Goal: Browse casually

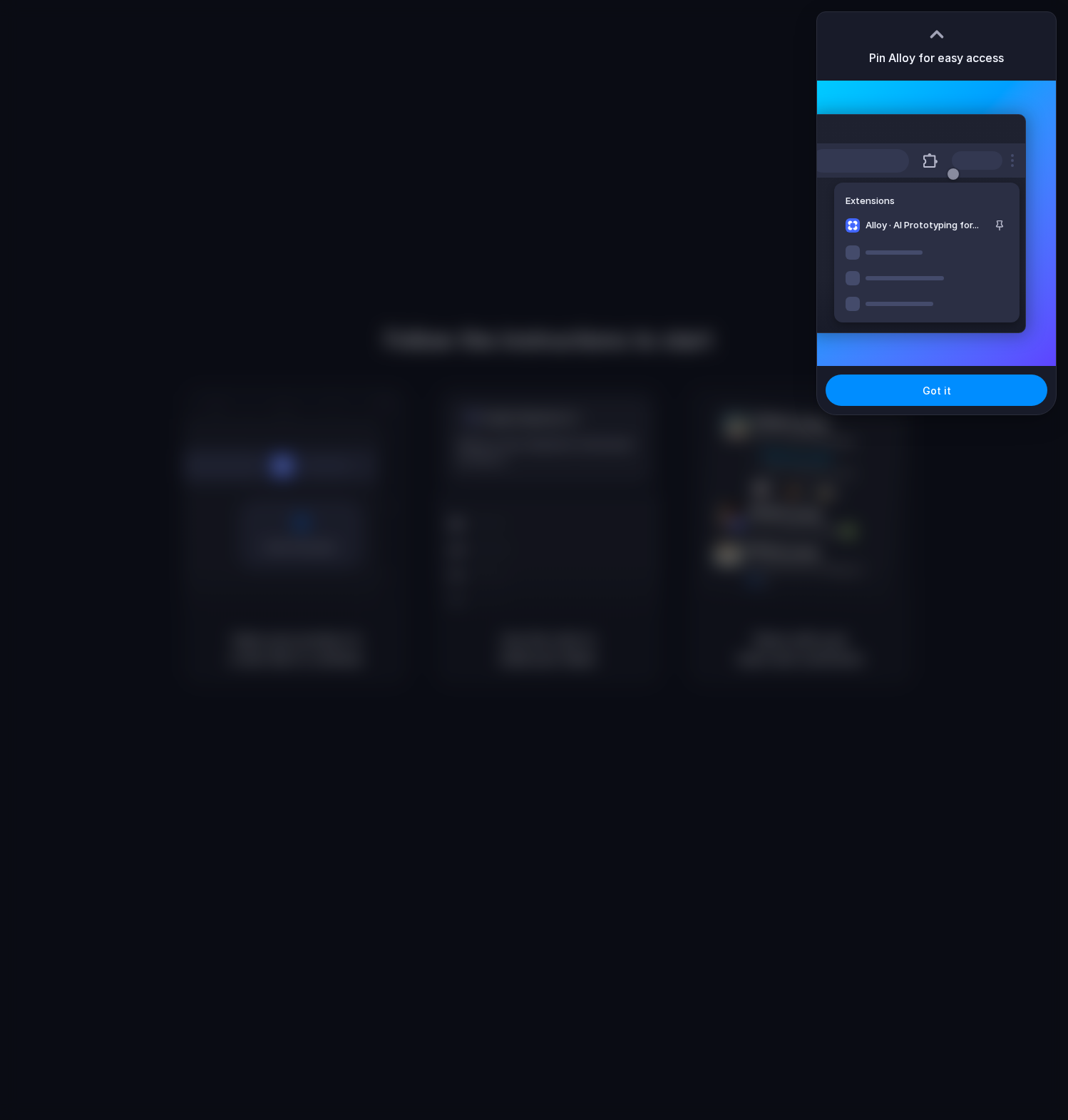
click at [649, 143] on div at bounding box center [534, 560] width 1068 height 1120
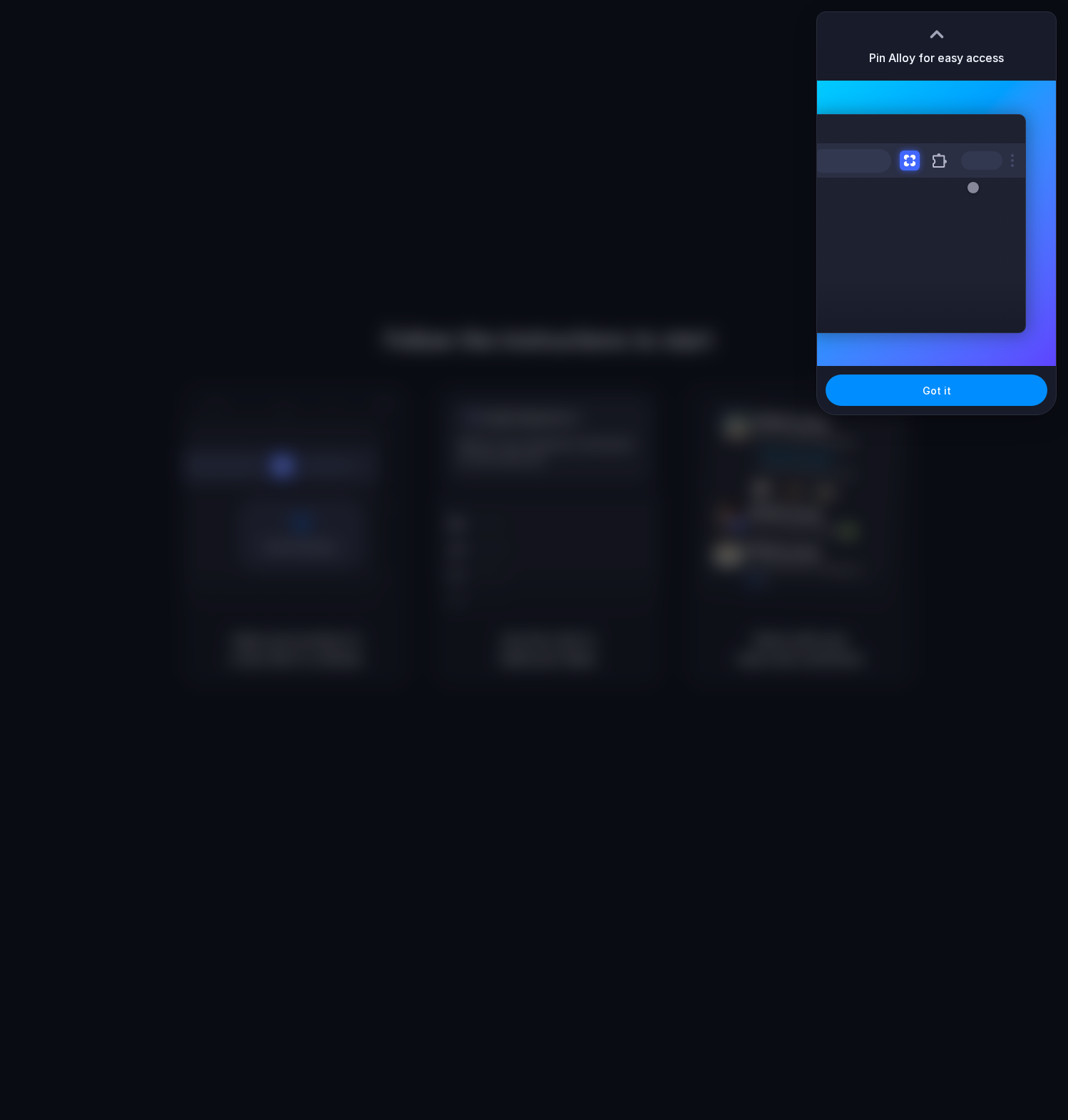
click at [649, 143] on div at bounding box center [534, 560] width 1068 height 1120
click at [560, 162] on div at bounding box center [534, 560] width 1068 height 1120
